Goal: Transaction & Acquisition: Purchase product/service

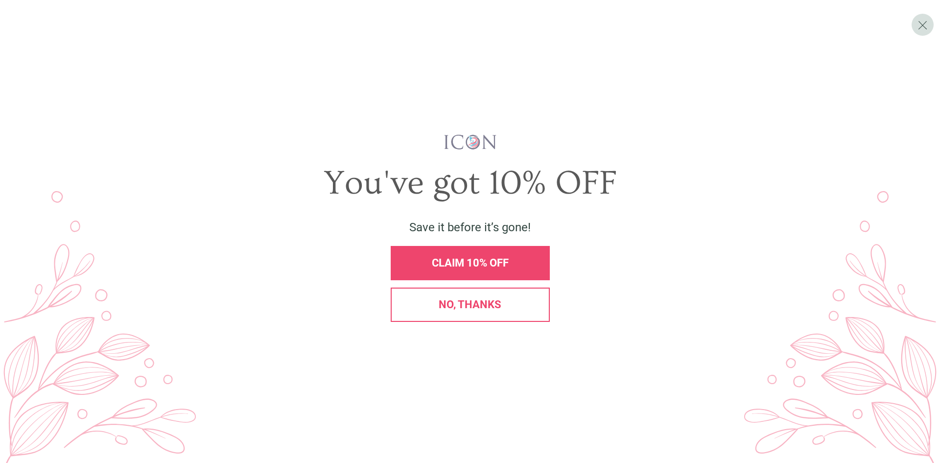
click at [471, 310] on span "No, thanks" at bounding box center [470, 304] width 63 height 12
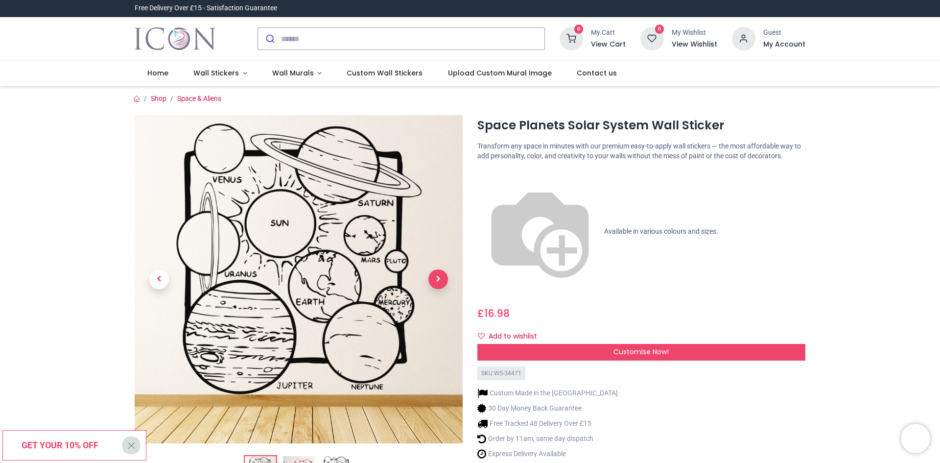
click at [436, 281] on span "Next" at bounding box center [439, 279] width 20 height 20
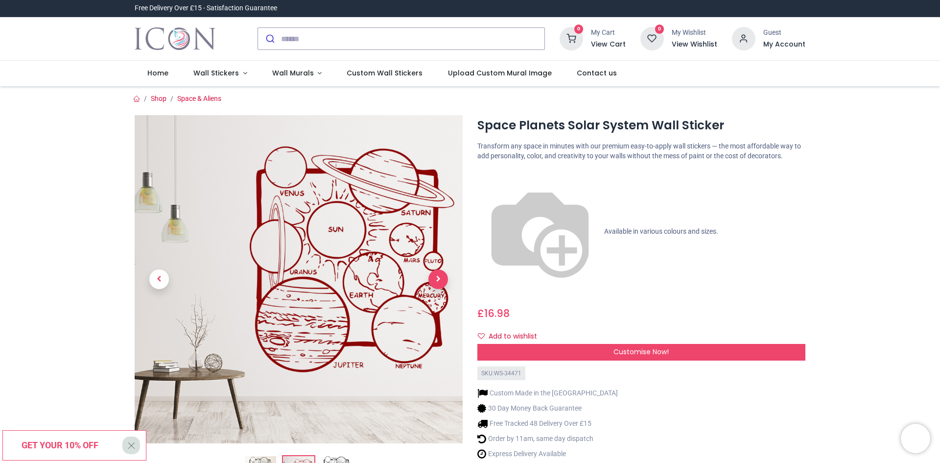
click at [436, 281] on span "Next" at bounding box center [439, 279] width 20 height 20
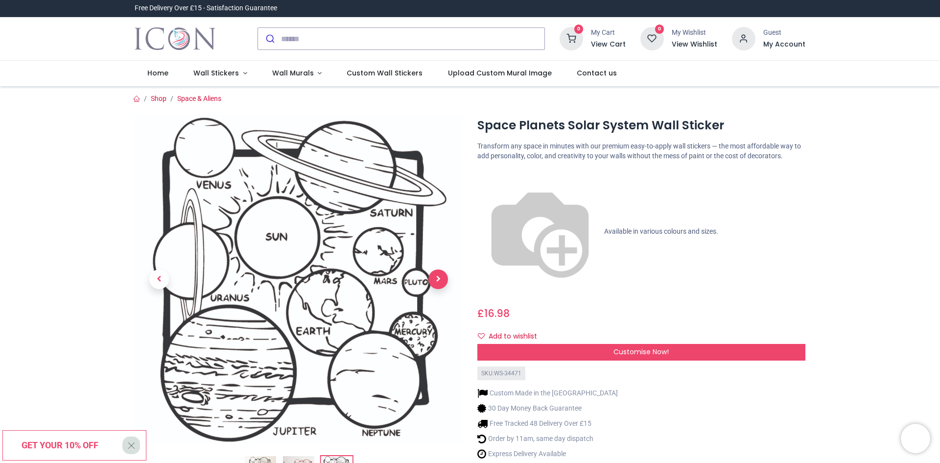
click at [436, 281] on span "Next" at bounding box center [439, 279] width 20 height 20
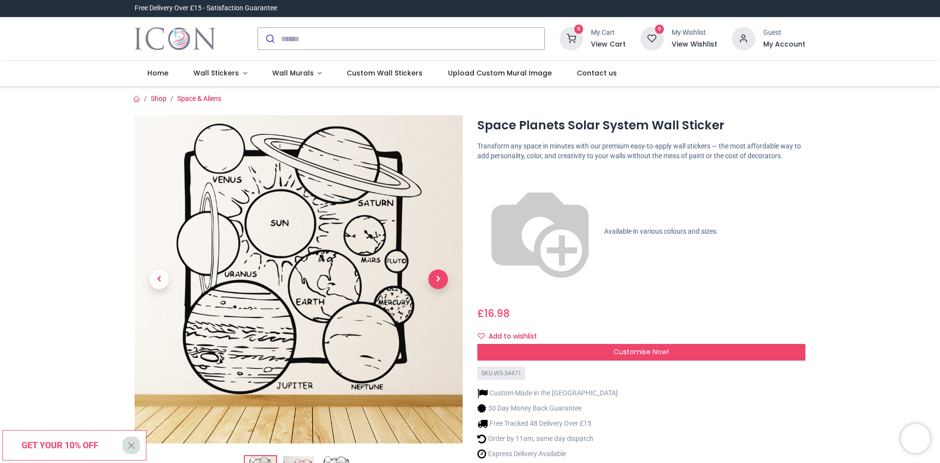
click at [436, 281] on span "Next" at bounding box center [439, 279] width 20 height 20
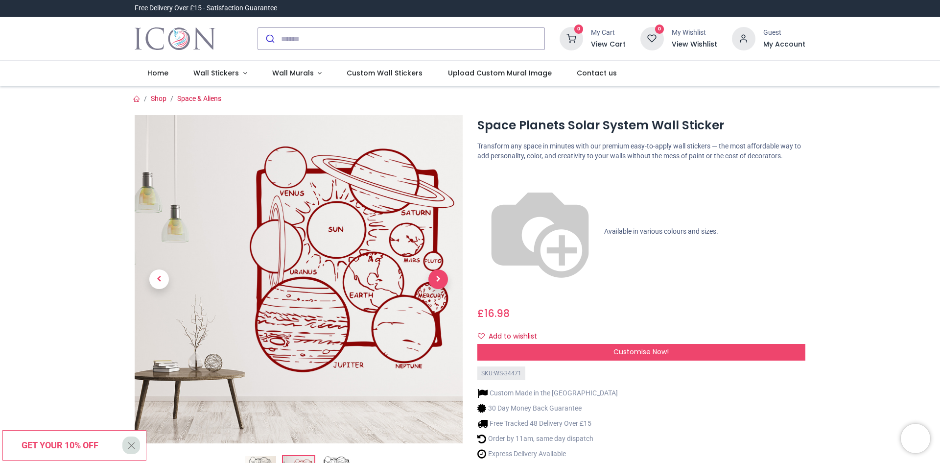
click at [436, 281] on span "Next" at bounding box center [439, 279] width 20 height 20
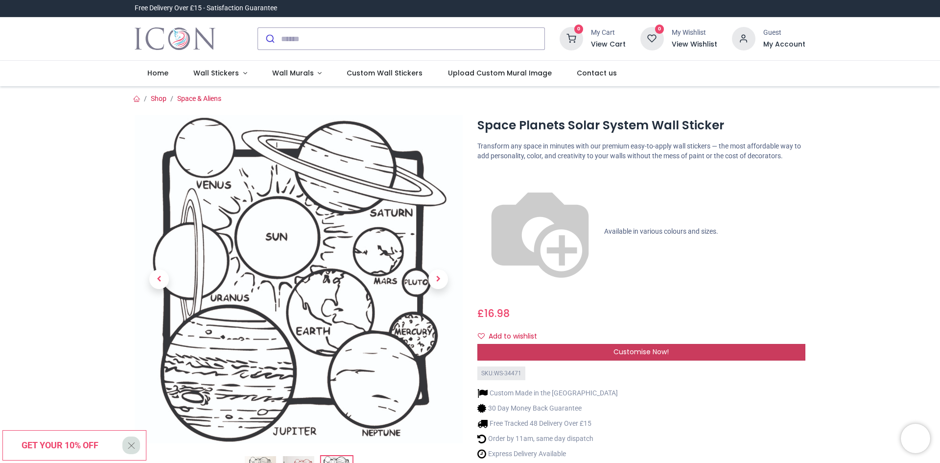
click at [621, 347] on span "Customise Now!" at bounding box center [641, 352] width 55 height 10
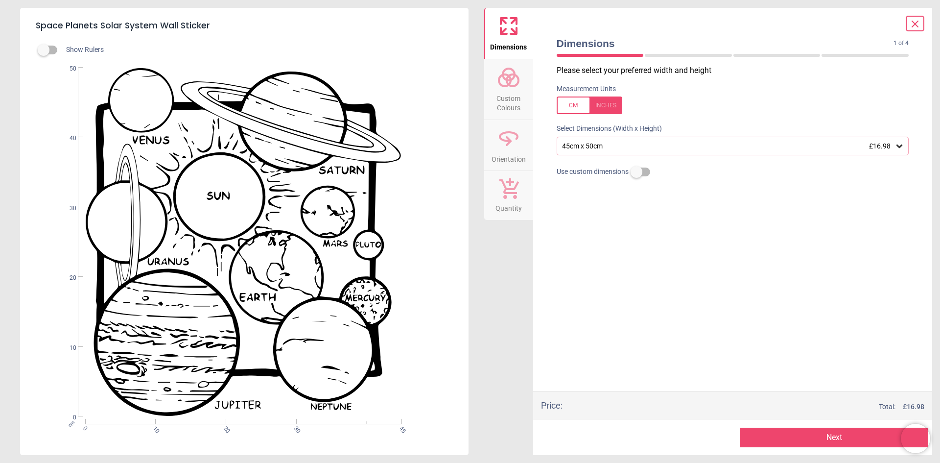
click at [902, 145] on icon at bounding box center [900, 145] width 6 height 3
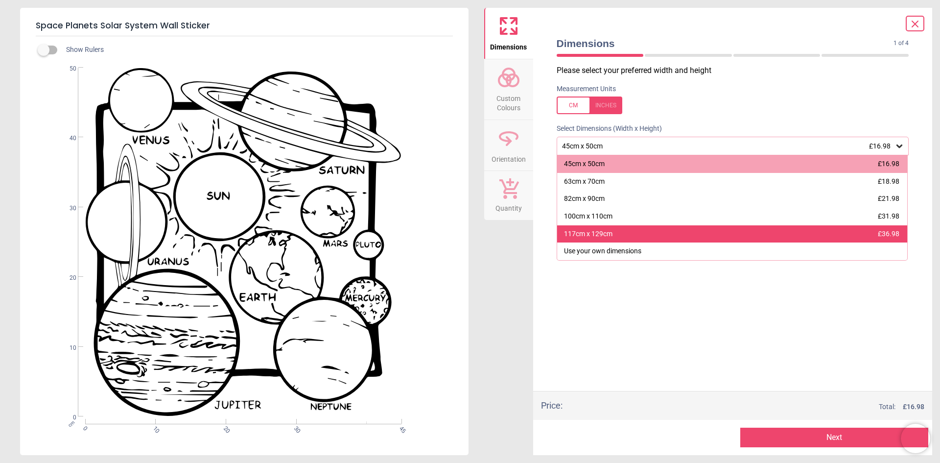
click at [883, 237] on span "£36.98" at bounding box center [889, 234] width 22 height 8
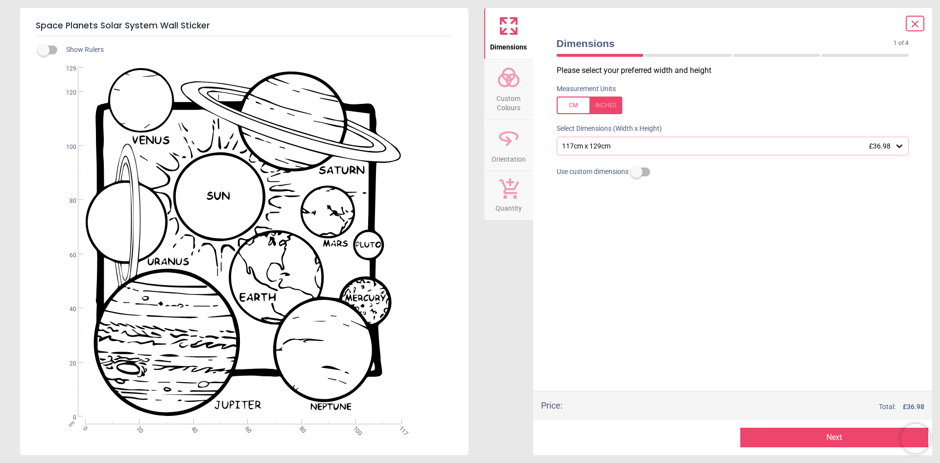
click at [915, 24] on icon at bounding box center [915, 24] width 6 height 6
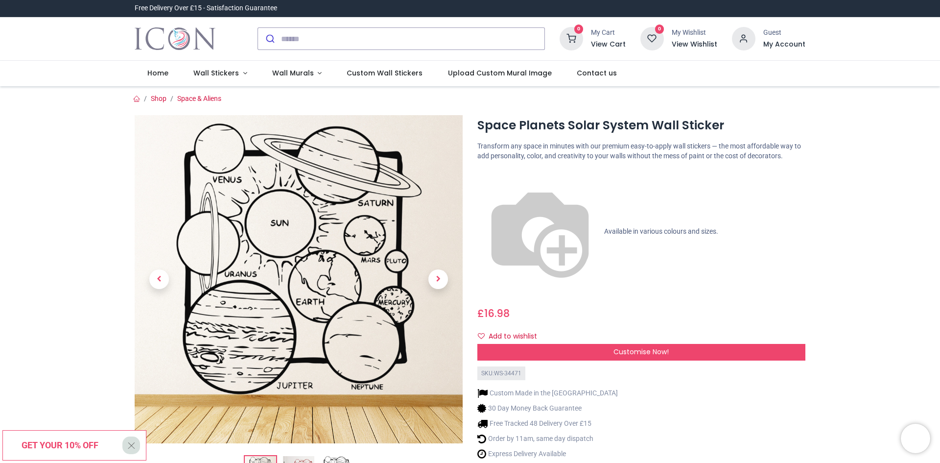
click at [252, 242] on img at bounding box center [299, 279] width 328 height 328
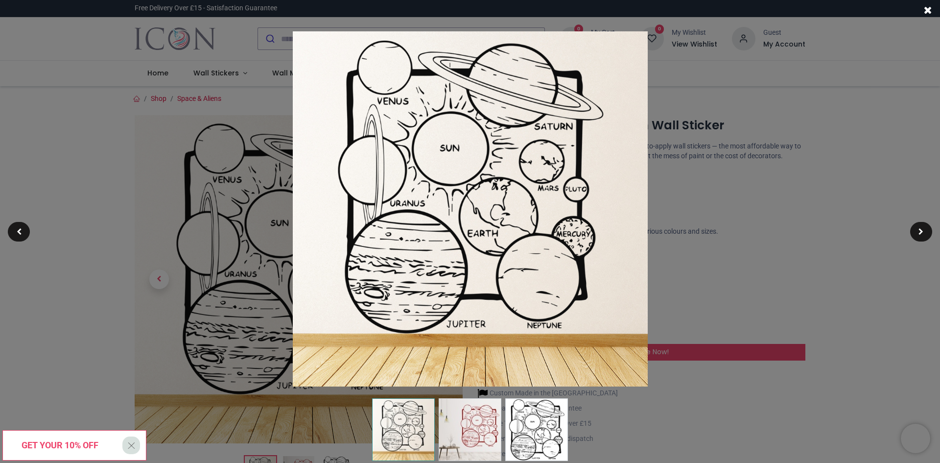
drag, startPoint x: 931, startPoint y: 9, endPoint x: 925, endPoint y: 14, distance: 7.7
click at [931, 9] on span at bounding box center [928, 10] width 8 height 10
